Goal: Download file/media

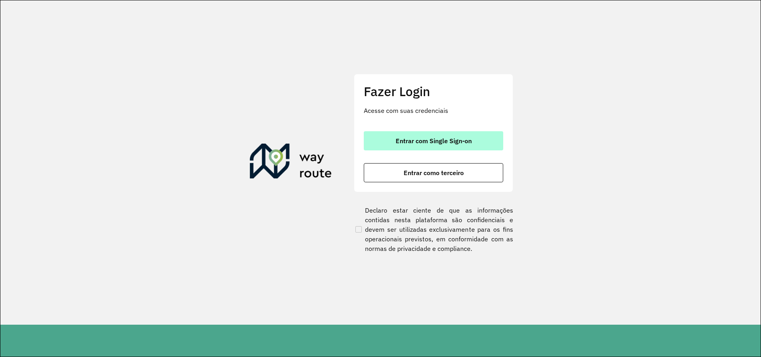
click at [451, 144] on span "Entrar com Single Sign-on" at bounding box center [434, 141] width 76 height 6
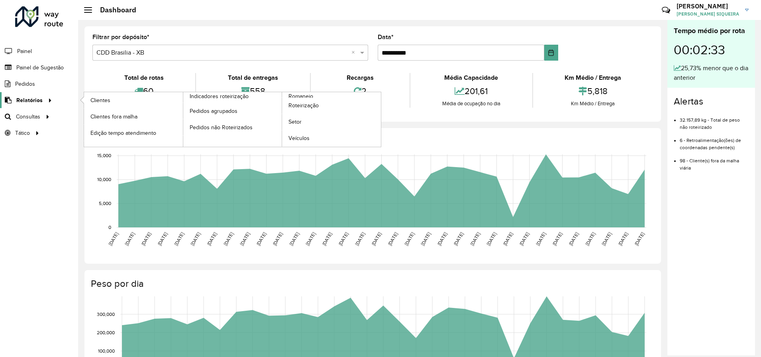
click at [28, 98] on span "Relatórios" at bounding box center [29, 100] width 26 height 8
click at [307, 94] on span "Romaneio" at bounding box center [302, 96] width 26 height 8
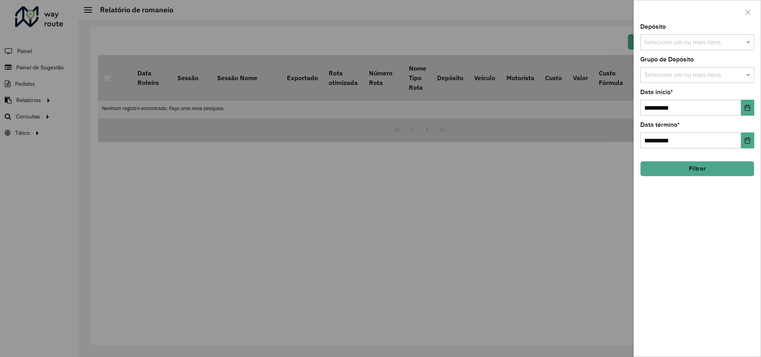
click at [677, 45] on input "text" at bounding box center [694, 43] width 102 height 10
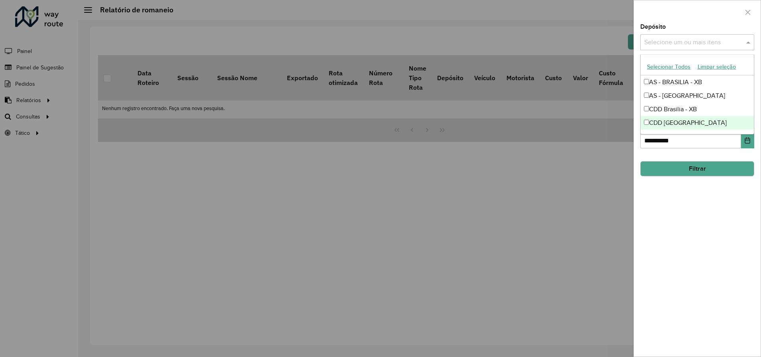
click at [677, 124] on div "CDD [GEOGRAPHIC_DATA]" at bounding box center [697, 123] width 113 height 14
click at [696, 169] on button "Filtrar" at bounding box center [698, 168] width 114 height 15
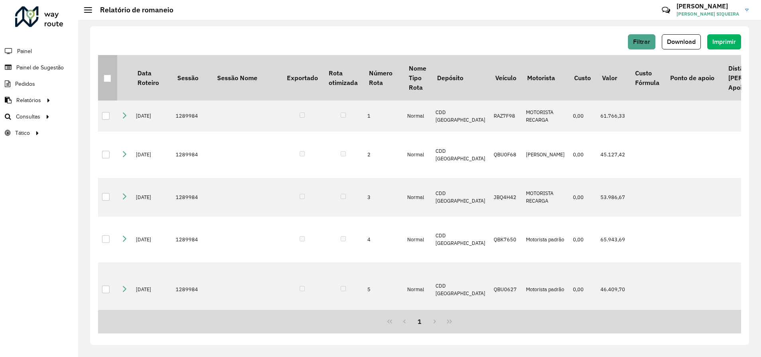
click at [107, 81] on div at bounding box center [108, 79] width 8 height 8
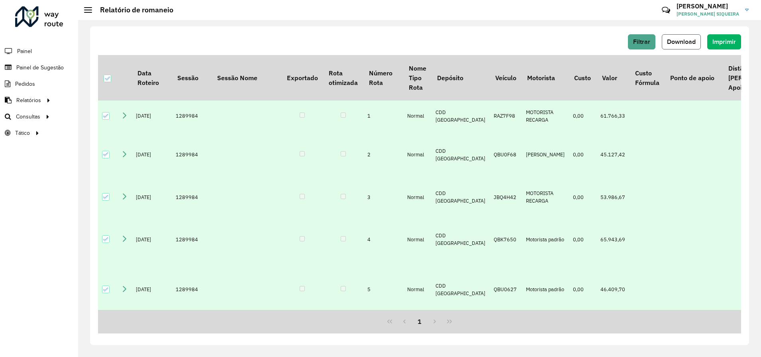
click at [684, 41] on span "Download" at bounding box center [681, 41] width 29 height 7
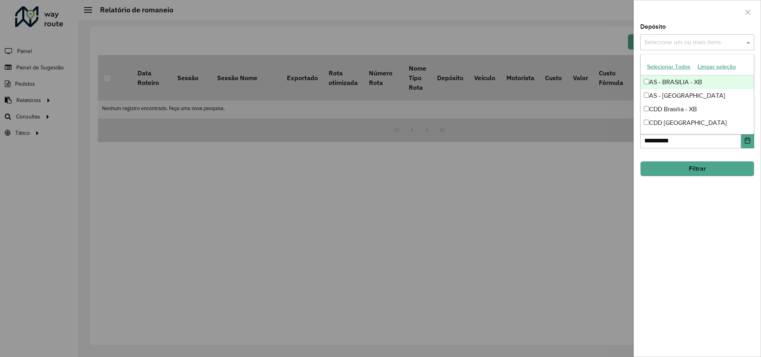
click at [722, 42] on input "text" at bounding box center [694, 43] width 102 height 10
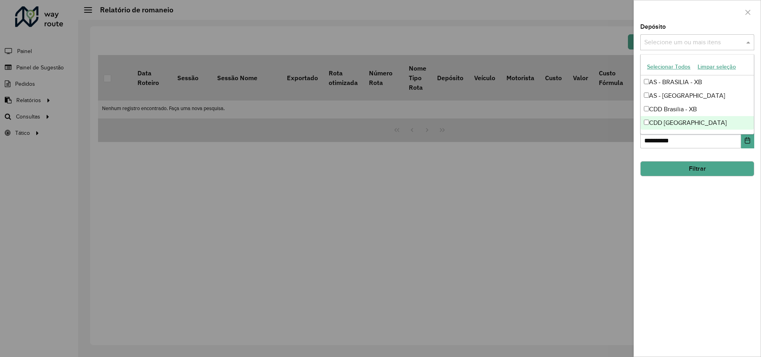
click at [677, 124] on div "CDD [GEOGRAPHIC_DATA]" at bounding box center [697, 123] width 113 height 14
click at [700, 169] on button "Filtrar" at bounding box center [698, 168] width 114 height 15
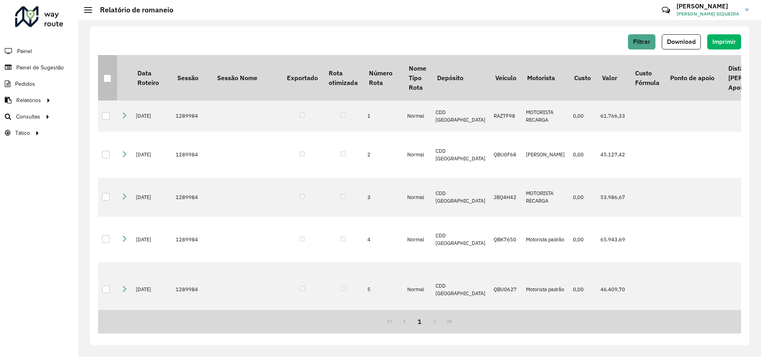
click at [105, 79] on div at bounding box center [108, 79] width 8 height 8
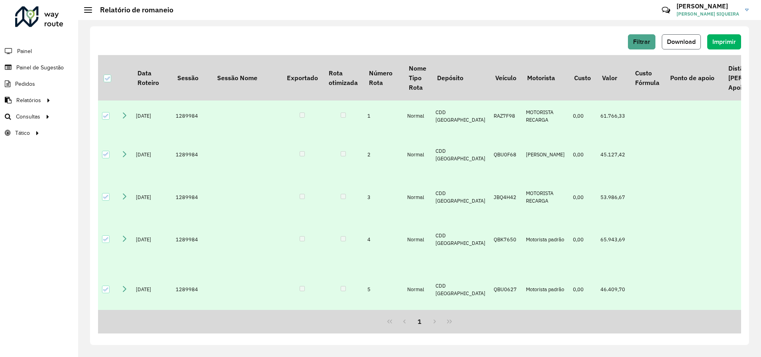
click at [691, 43] on span "Download" at bounding box center [681, 41] width 29 height 7
